Goal: Complete application form

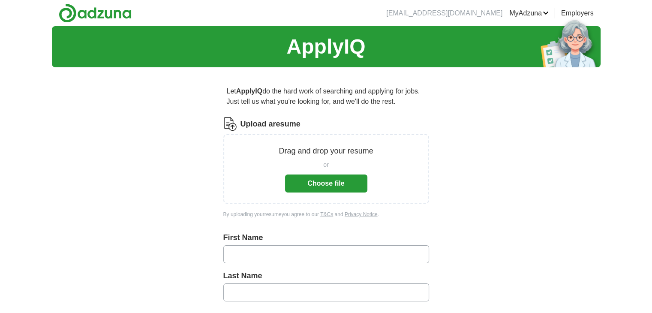
click at [349, 184] on button "Choose file" at bounding box center [326, 184] width 82 height 18
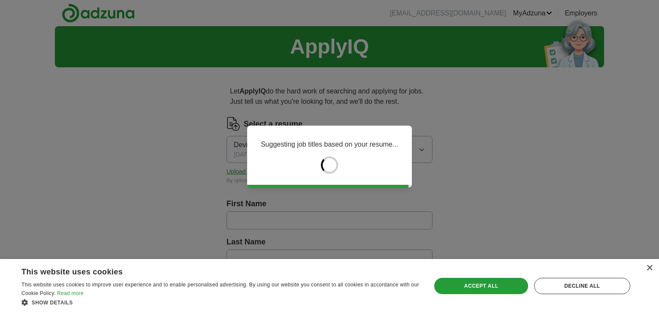
type input "******"
type input "********"
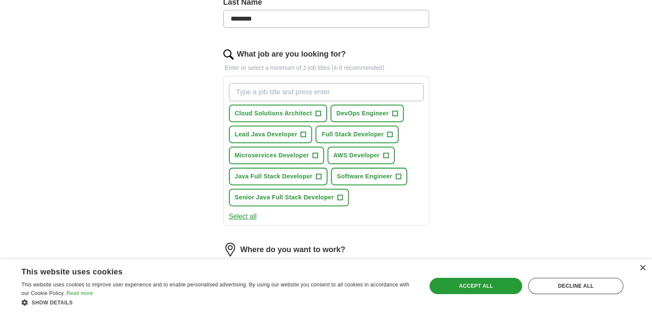
scroll to position [240, 0]
click at [378, 127] on button "Full Stack Developer +" at bounding box center [357, 134] width 83 height 18
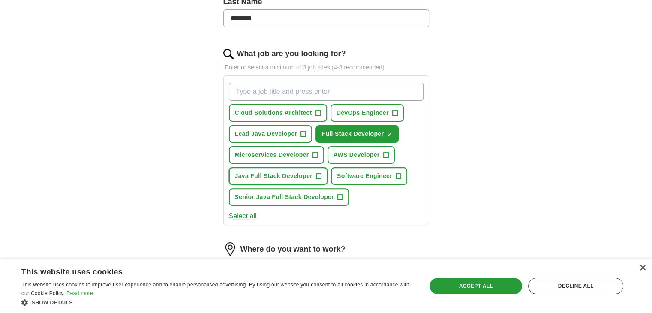
click at [318, 167] on button "Java Full Stack Developer +" at bounding box center [278, 176] width 99 height 18
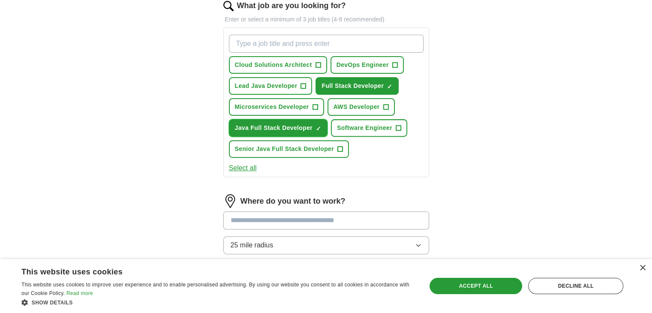
scroll to position [290, 0]
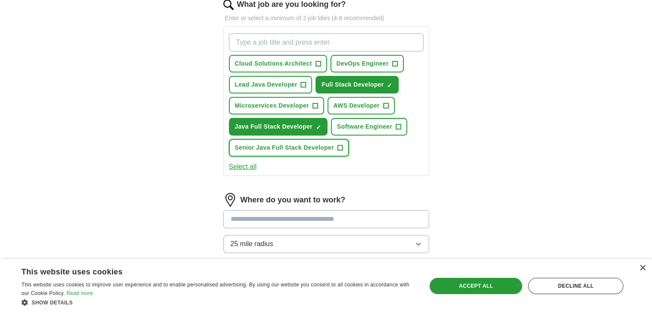
click at [331, 145] on span "Senior Java Full Stack Developer" at bounding box center [284, 147] width 99 height 9
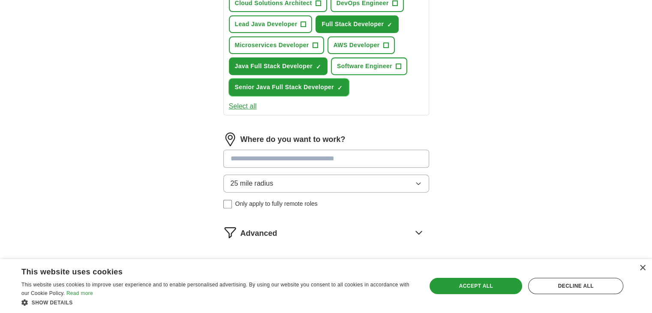
scroll to position [369, 0]
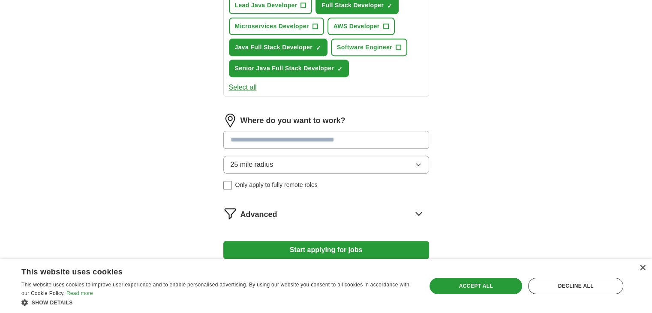
click at [328, 138] on input at bounding box center [326, 140] width 206 height 18
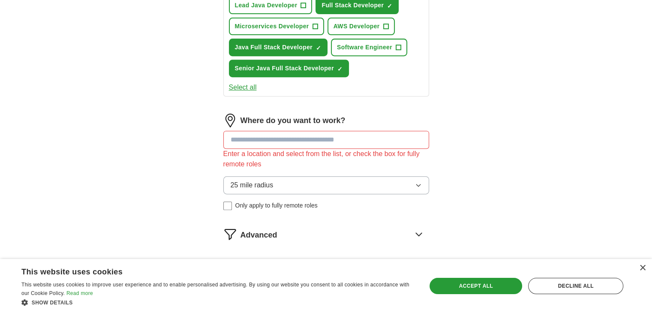
click at [276, 184] on div "25 mile radius Only apply to fully remote roles" at bounding box center [326, 193] width 206 height 34
click at [232, 204] on label "Only apply to fully remote roles" at bounding box center [326, 205] width 206 height 9
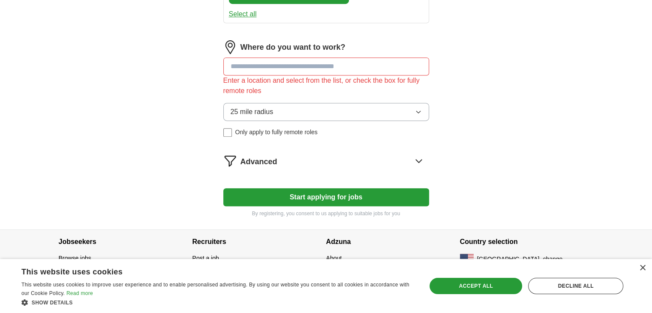
click at [347, 60] on input at bounding box center [326, 66] width 206 height 18
type input "***"
click at [223, 188] on button "Start applying for jobs" at bounding box center [326, 197] width 206 height 18
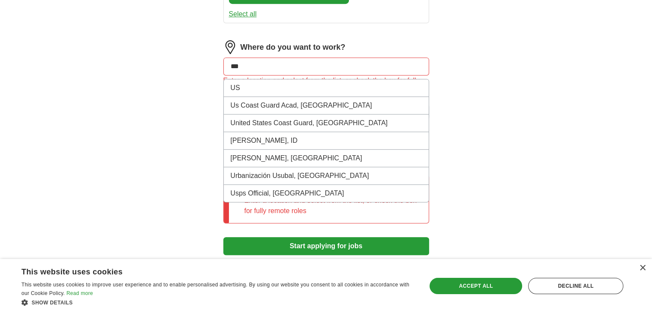
click at [346, 59] on input "***" at bounding box center [326, 66] width 206 height 18
click at [305, 87] on li "US" at bounding box center [326, 88] width 205 height 18
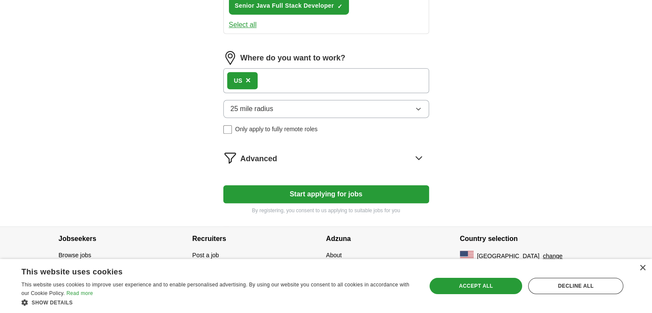
scroll to position [429, 0]
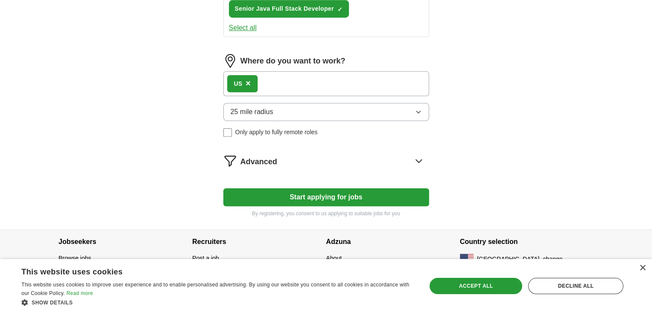
click at [417, 109] on icon "button" at bounding box center [418, 112] width 7 height 7
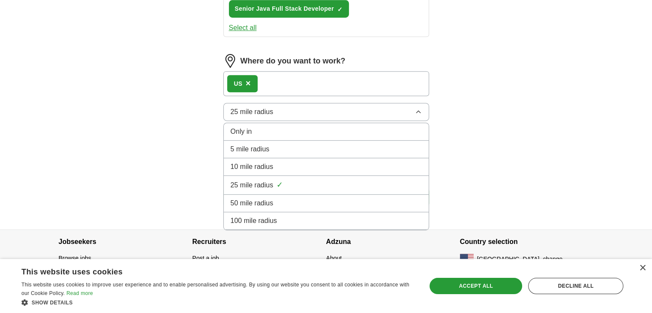
click at [290, 127] on div "Only in" at bounding box center [326, 132] width 191 height 10
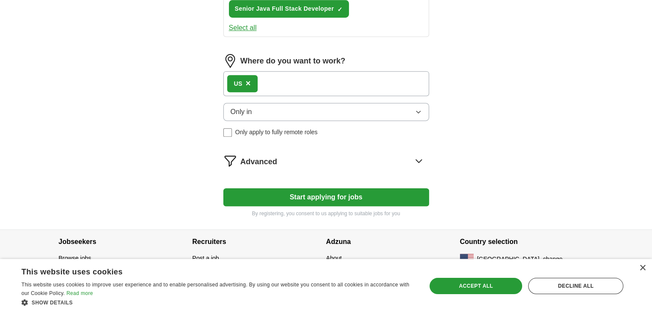
click at [283, 193] on button "Start applying for jobs" at bounding box center [326, 197] width 206 height 18
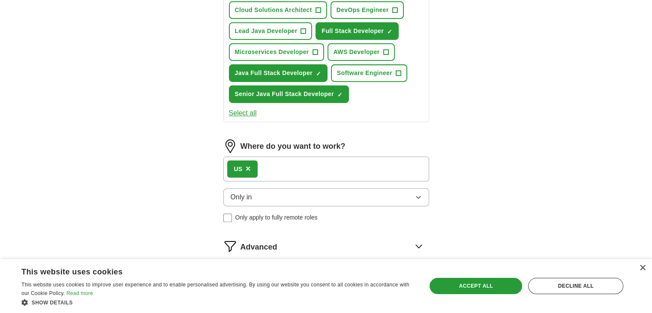
select select "**"
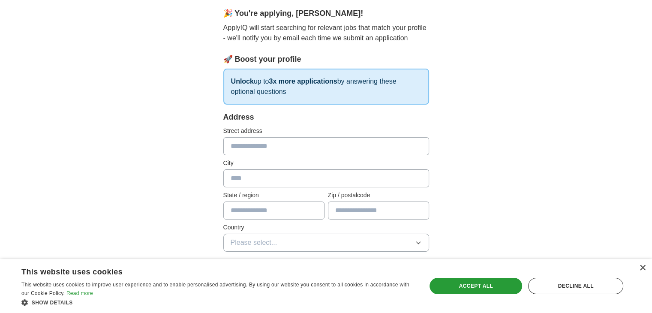
scroll to position [89, 0]
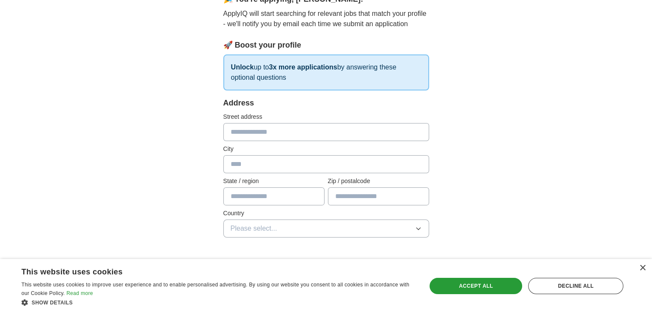
click at [269, 128] on input "text" at bounding box center [326, 132] width 206 height 18
type input "**********"
type input "*******"
type input "*****"
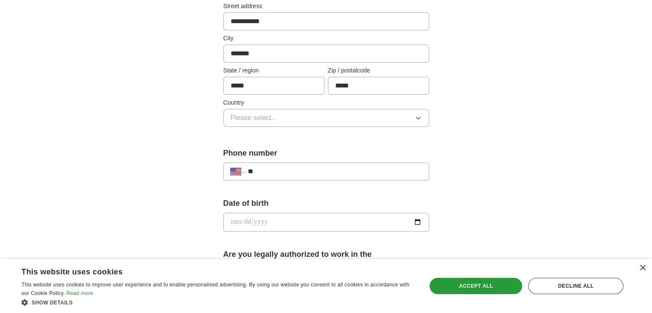
scroll to position [200, 0]
click at [273, 117] on span "Please select..." at bounding box center [254, 117] width 47 height 10
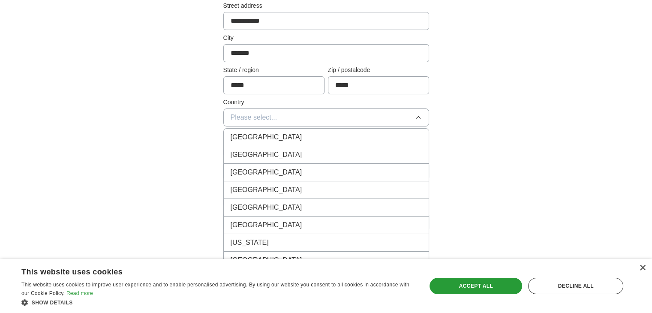
click at [263, 148] on li "United States" at bounding box center [326, 155] width 205 height 18
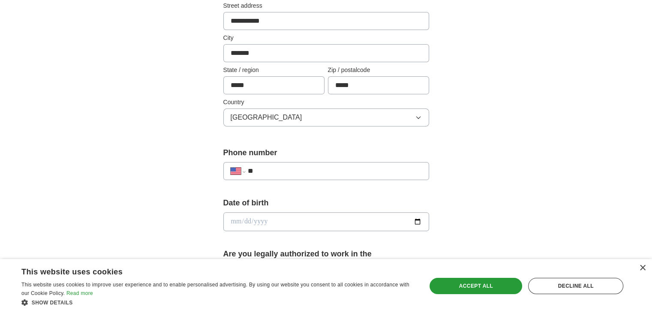
click at [261, 169] on input "**" at bounding box center [335, 171] width 174 height 10
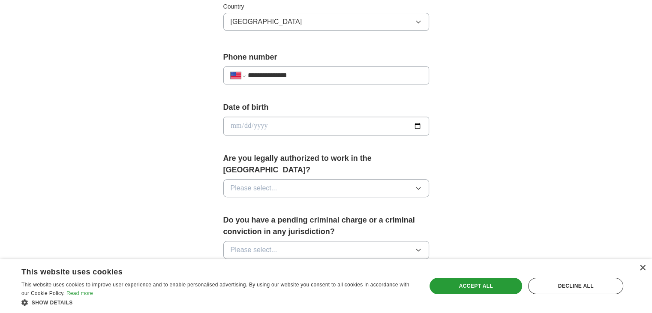
type input "**********"
click at [338, 127] on input "date" at bounding box center [326, 126] width 206 height 19
type input "**********"
click at [263, 181] on button "Please select..." at bounding box center [326, 188] width 206 height 18
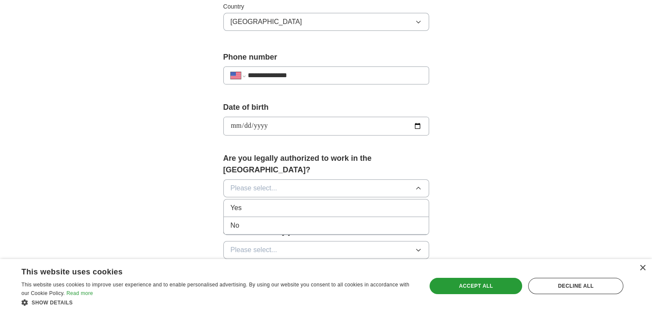
click at [254, 203] on div "Yes" at bounding box center [326, 208] width 191 height 10
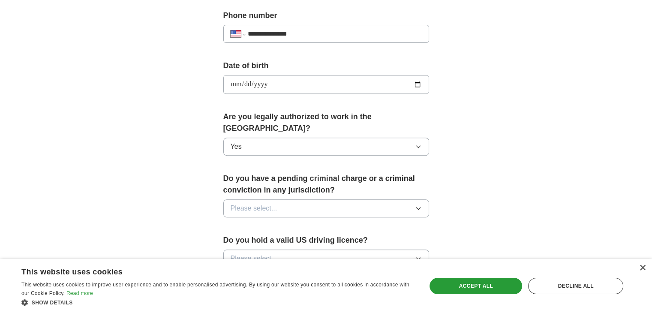
scroll to position [339, 0]
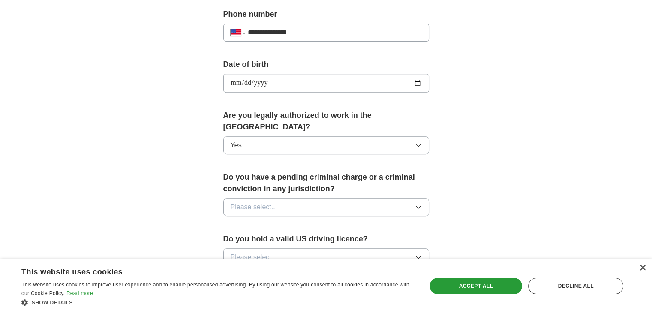
click at [255, 202] on span "Please select..." at bounding box center [254, 207] width 47 height 10
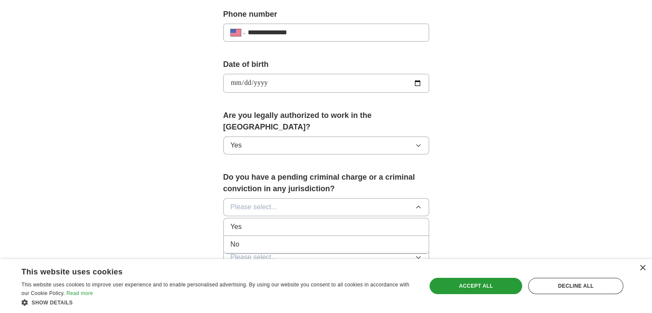
click at [251, 239] on div "No" at bounding box center [326, 244] width 191 height 10
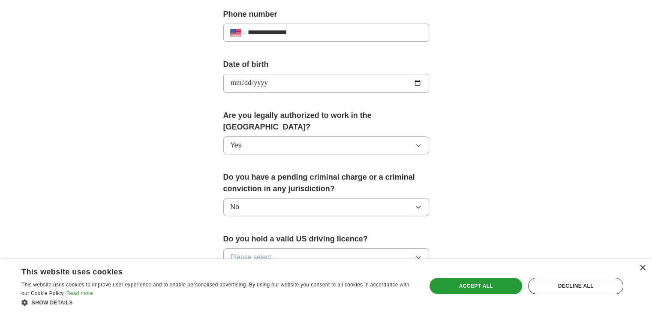
click at [268, 248] on button "Please select..." at bounding box center [326, 257] width 206 height 18
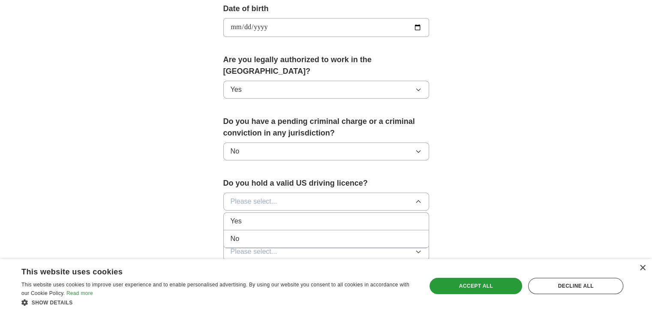
click at [265, 216] on div "Yes" at bounding box center [326, 221] width 191 height 10
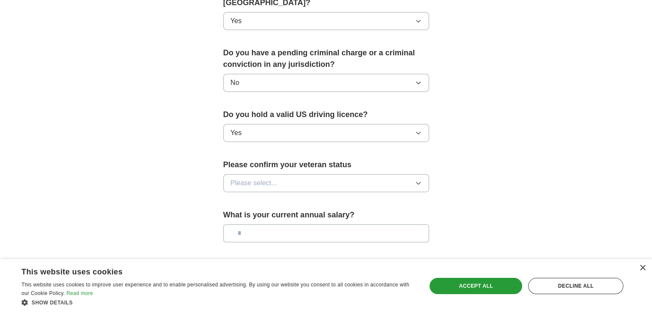
scroll to position [469, 0]
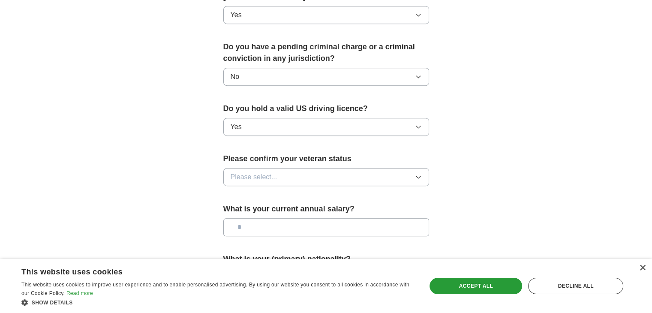
click at [283, 168] on button "Please select..." at bounding box center [326, 177] width 206 height 18
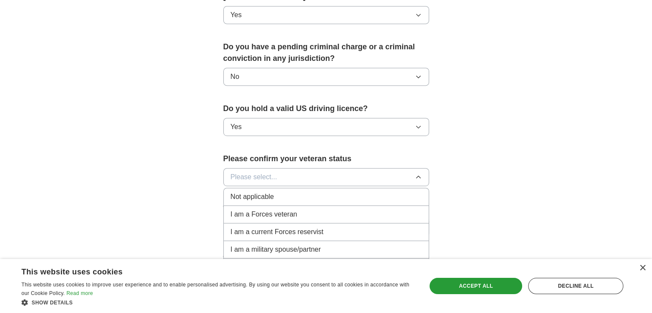
scroll to position [504, 0]
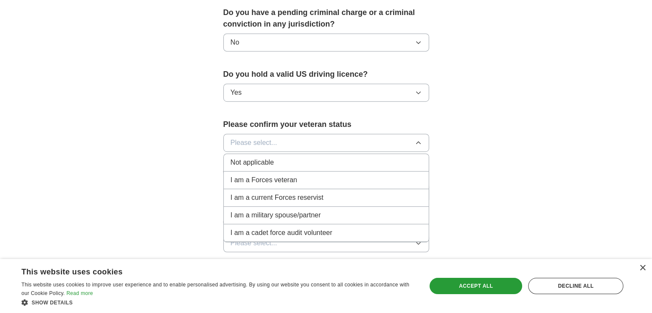
click at [275, 157] on div "Not applicable" at bounding box center [326, 162] width 191 height 10
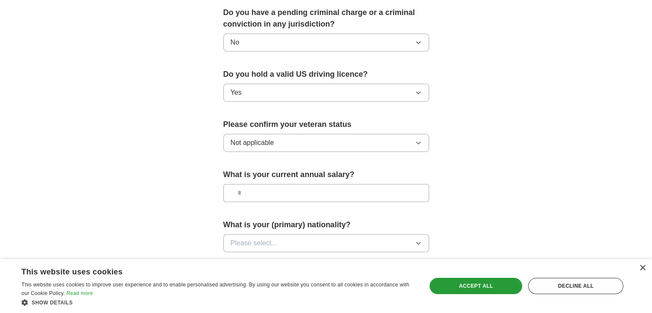
click at [276, 184] on input "text" at bounding box center [326, 193] width 206 height 18
type input "*******"
click at [279, 234] on button "Please select..." at bounding box center [326, 243] width 206 height 18
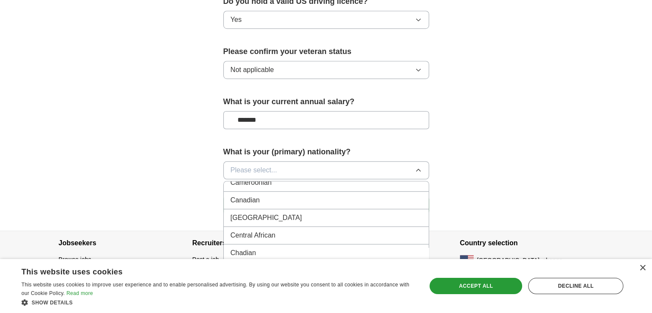
scroll to position [589, 0]
click at [293, 161] on button "Please select..." at bounding box center [326, 170] width 206 height 18
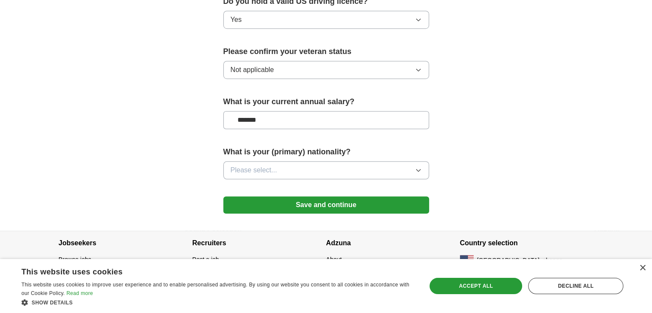
scroll to position [567, 0]
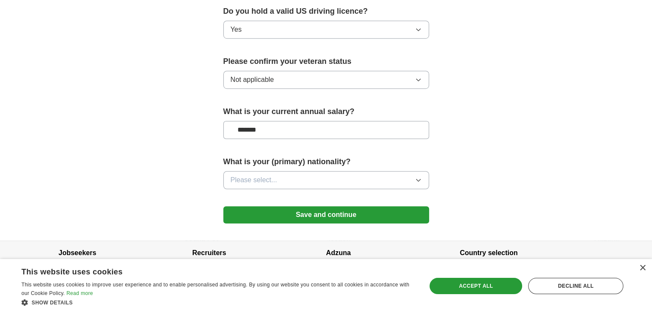
click at [297, 171] on button "Please select..." at bounding box center [326, 180] width 206 height 18
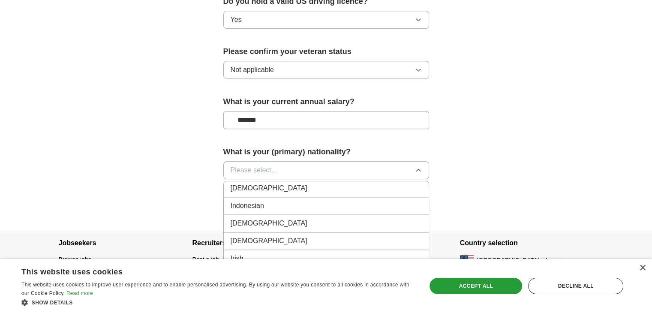
scroll to position [1405, 0]
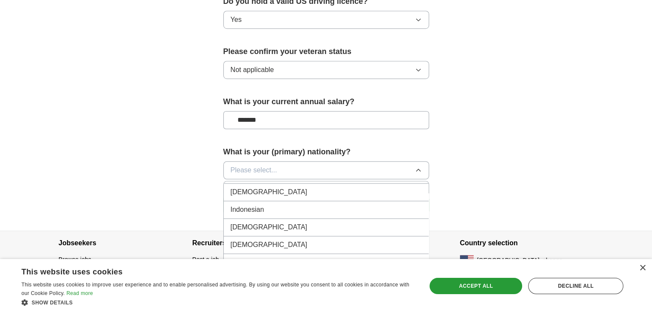
click at [266, 187] on div "Indian" at bounding box center [326, 192] width 191 height 10
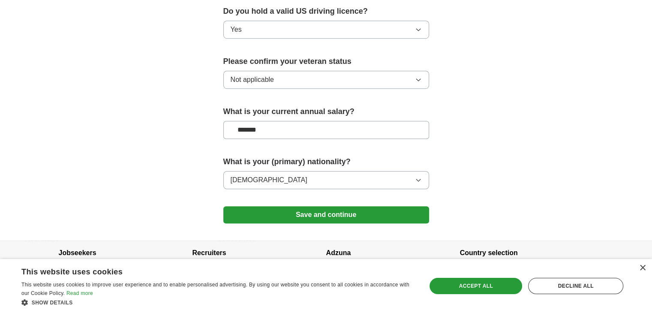
click at [269, 206] on button "Save and continue" at bounding box center [326, 214] width 206 height 17
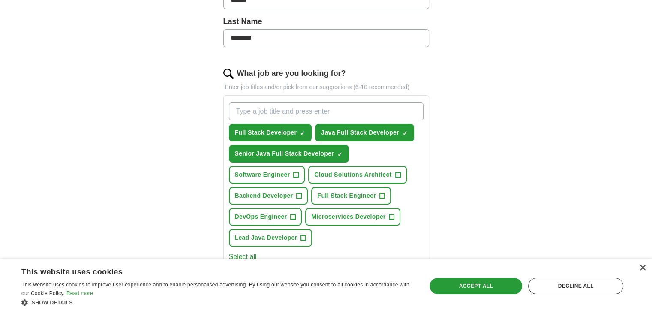
scroll to position [417, 0]
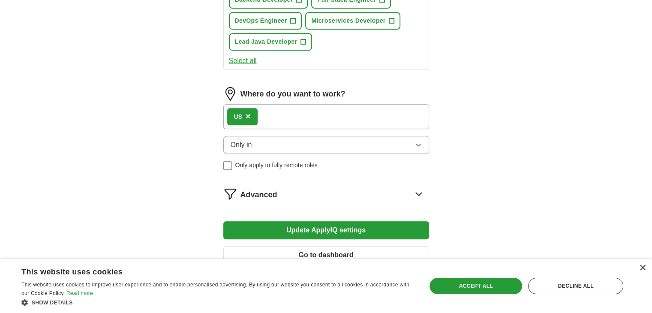
click at [420, 187] on icon at bounding box center [419, 194] width 14 height 14
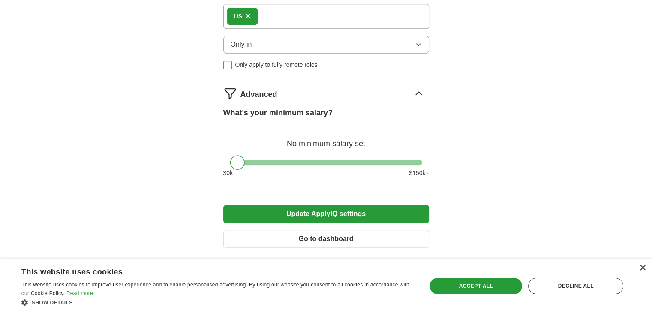
scroll to position [518, 0]
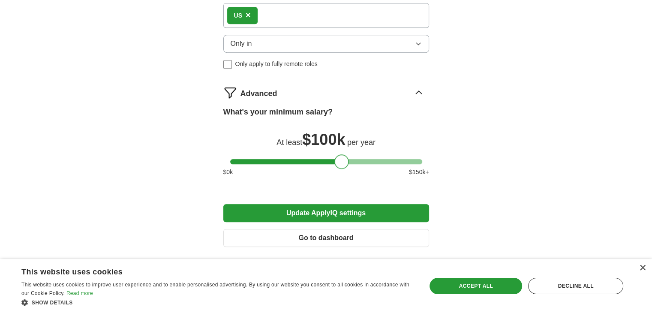
drag, startPoint x: 236, startPoint y: 157, endPoint x: 341, endPoint y: 168, distance: 104.8
click at [341, 168] on div "What's your minimum salary? At least $ 100k per year $ 0 k $ 150 k+" at bounding box center [326, 144] width 206 height 77
click at [343, 210] on button "Update ApplyIQ settings" at bounding box center [326, 213] width 206 height 18
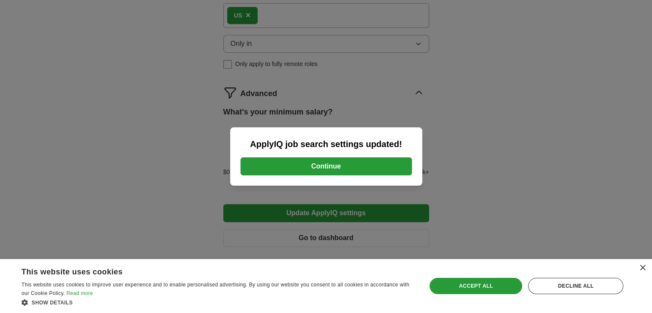
click at [330, 167] on button "Continue" at bounding box center [327, 166] width 172 height 18
